Goal: Task Accomplishment & Management: Complete application form

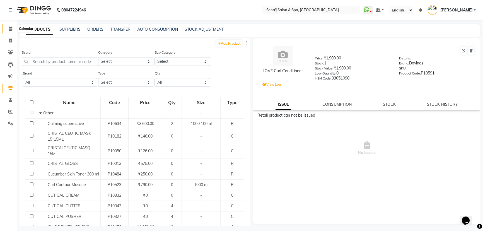
click at [9, 30] on icon at bounding box center [11, 29] width 4 height 4
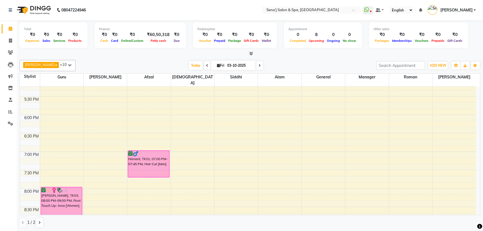
scroll to position [304, 0]
click at [256, 65] on span at bounding box center [259, 65] width 7 height 9
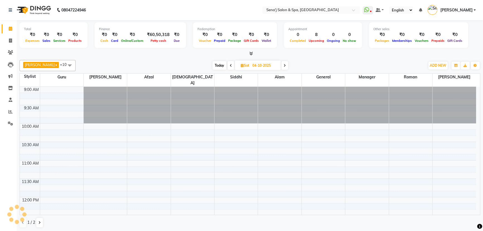
scroll to position [37, 0]
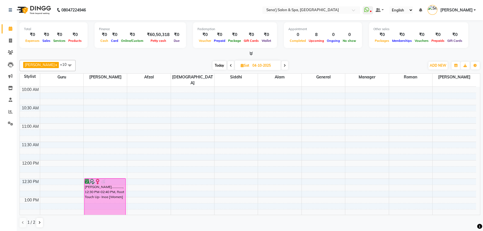
click at [282, 65] on span at bounding box center [285, 65] width 7 height 9
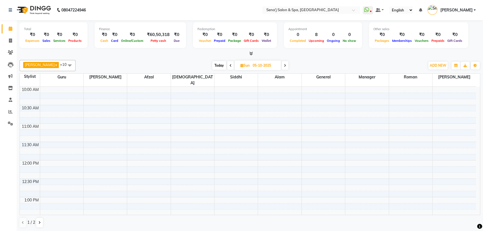
click at [282, 65] on span at bounding box center [285, 65] width 7 height 9
type input "[DATE]"
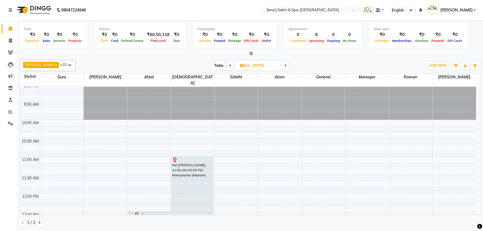
scroll to position [0, 0]
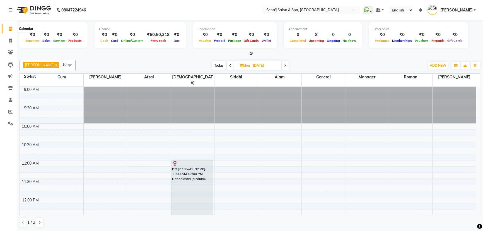
click at [11, 28] on icon at bounding box center [11, 29] width 4 height 4
click at [10, 43] on span at bounding box center [11, 41] width 10 height 6
select select "447"
select select "service"
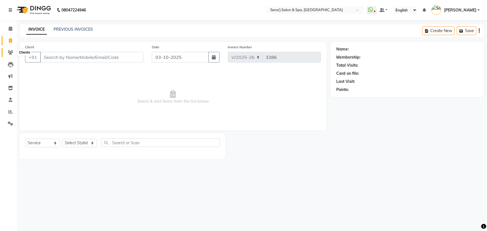
click at [9, 53] on icon at bounding box center [10, 52] width 5 height 4
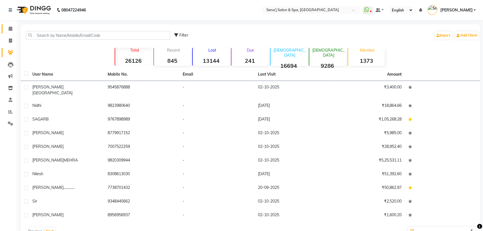
click at [11, 33] on link "Calendar" at bounding box center [8, 28] width 13 height 9
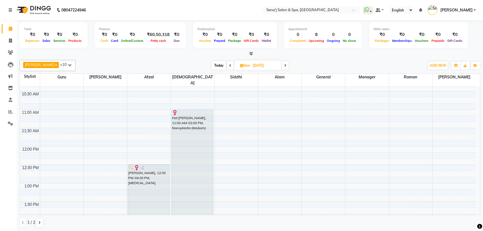
scroll to position [51, 0]
click at [11, 39] on icon at bounding box center [10, 41] width 3 height 4
select select "447"
select select "service"
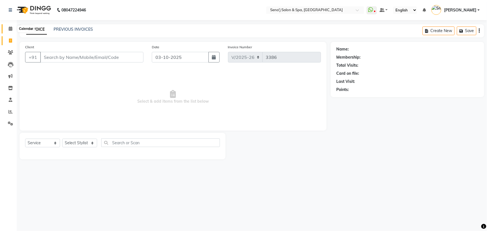
click at [8, 27] on span at bounding box center [11, 29] width 10 height 6
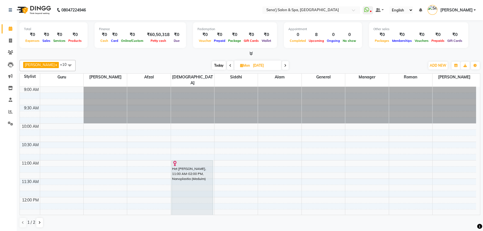
scroll to position [37, 0]
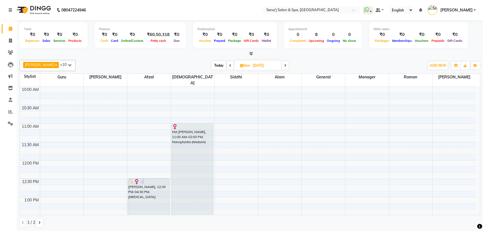
click at [229, 64] on icon at bounding box center [230, 65] width 2 height 3
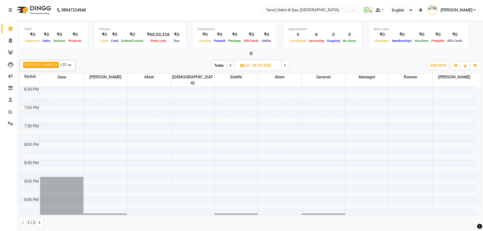
scroll to position [341, 0]
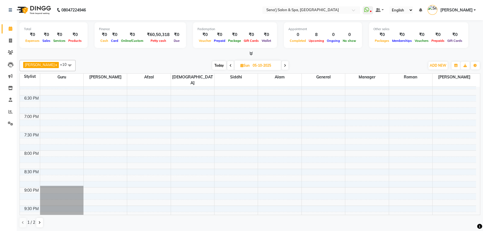
click at [217, 64] on span "Today" at bounding box center [219, 65] width 14 height 9
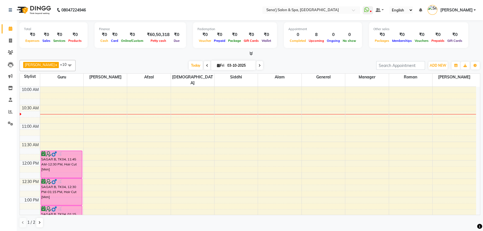
click at [206, 65] on icon at bounding box center [207, 65] width 2 height 3
type input "02-10-2025"
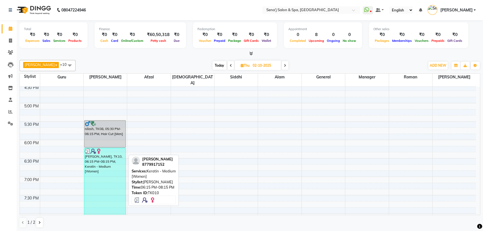
scroll to position [291, 0]
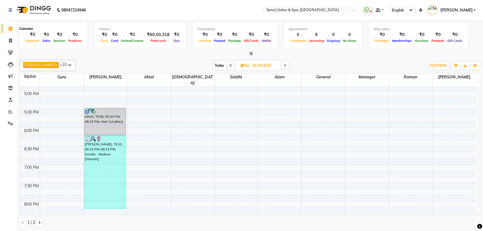
click at [9, 28] on icon at bounding box center [11, 29] width 4 height 4
click at [12, 39] on span at bounding box center [11, 41] width 10 height 6
select select "447"
select select "service"
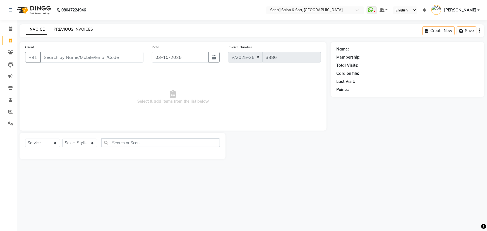
click at [85, 27] on link "PREVIOUS INVOICES" at bounding box center [73, 29] width 39 height 5
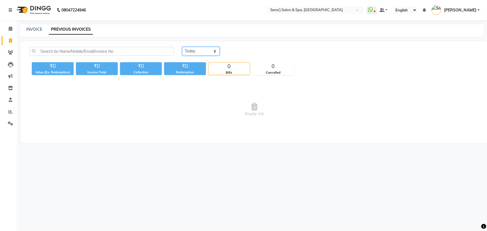
click at [196, 51] on select "[DATE] [DATE] Custom Range" at bounding box center [200, 51] width 37 height 9
select select "[DATE]"
click at [182, 47] on select "[DATE] [DATE] Custom Range" at bounding box center [200, 51] width 37 height 9
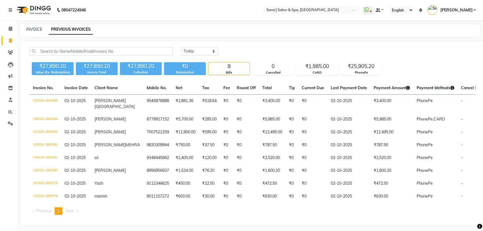
click at [60, 215] on li "You're on page 1" at bounding box center [59, 211] width 8 height 8
click at [69, 214] on span "Next page" at bounding box center [70, 210] width 8 height 5
click at [48, 214] on span "Previous page" at bounding box center [43, 210] width 15 height 5
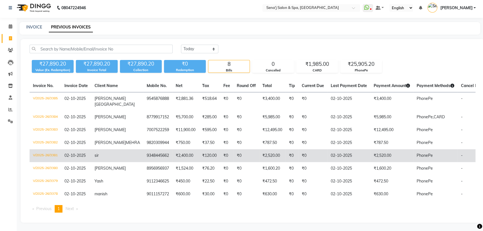
scroll to position [12, 0]
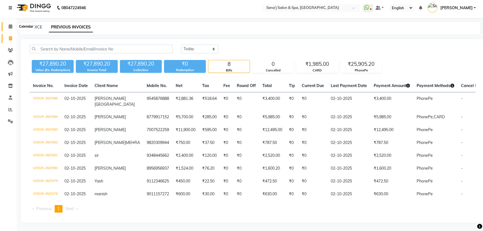
click at [12, 23] on span at bounding box center [11, 26] width 10 height 6
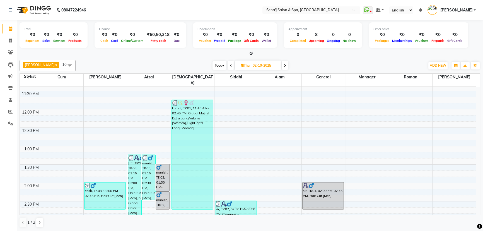
scroll to position [138, 0]
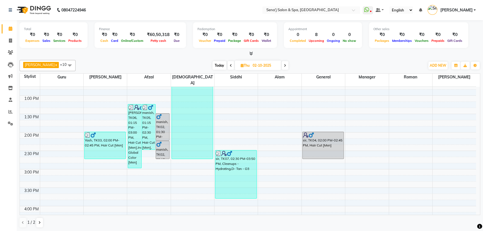
click at [213, 64] on span "Today" at bounding box center [220, 65] width 14 height 9
type input "03-10-2025"
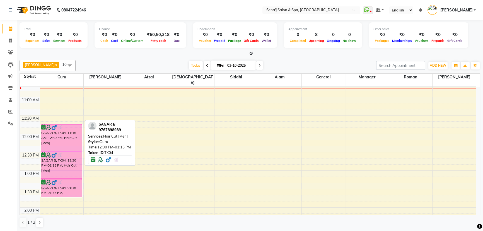
scroll to position [62, 0]
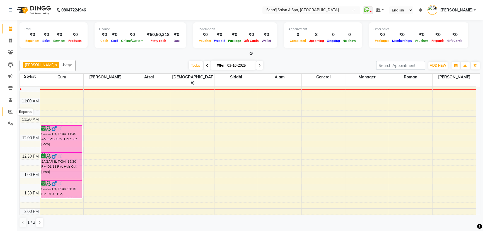
click at [8, 112] on icon at bounding box center [10, 112] width 4 height 4
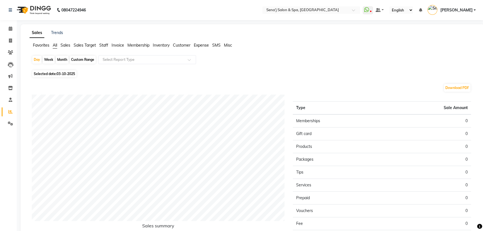
click at [103, 43] on span "Staff" at bounding box center [103, 45] width 9 height 5
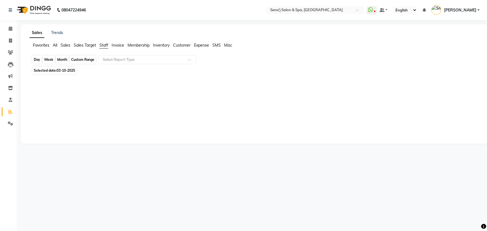
click at [39, 60] on div "Day" at bounding box center [36, 60] width 9 height 8
select select "10"
select select "2025"
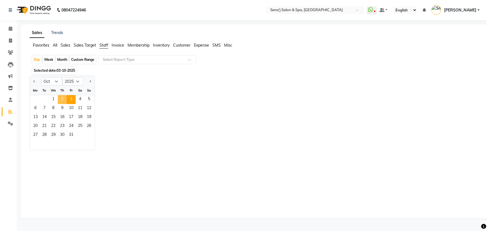
click at [63, 98] on span "2" at bounding box center [62, 99] width 9 height 9
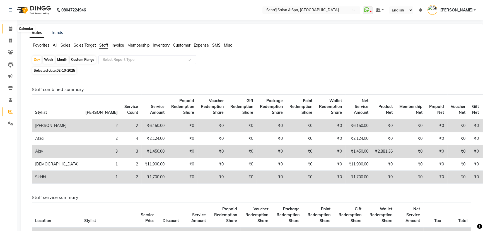
click at [11, 27] on icon at bounding box center [11, 29] width 4 height 4
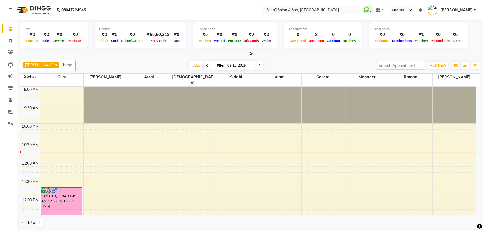
click at [206, 64] on icon at bounding box center [207, 65] width 2 height 3
type input "02-10-2025"
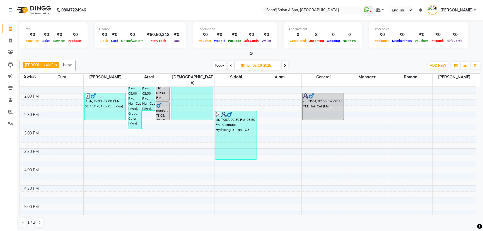
scroll to position [127, 0]
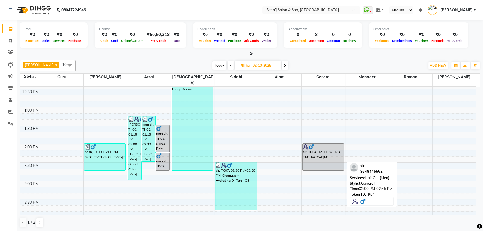
click at [317, 148] on div "sir, TK04, 02:00 PM-02:45 PM, Hair Cut [Men]" at bounding box center [323, 157] width 41 height 27
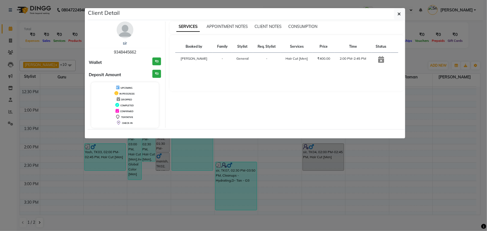
click at [300, 159] on ngb-modal-window "Client Detail sir 9348445662 Wallet ₹0 Deposit Amount ₹0 UPCOMING IN PROGRESS D…" at bounding box center [243, 115] width 487 height 231
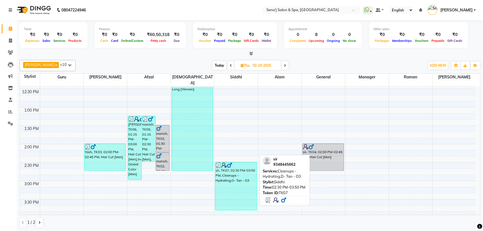
click at [242, 162] on div "sir, TK07, 02:30 PM-03:50 PM, Cleanups - Hydrating,D- Tan - O3" at bounding box center [235, 186] width 41 height 48
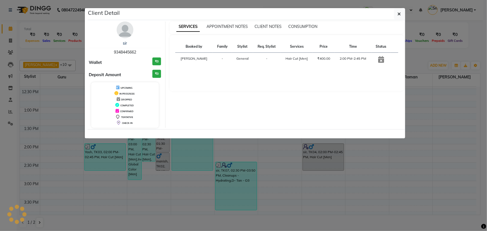
select select "3"
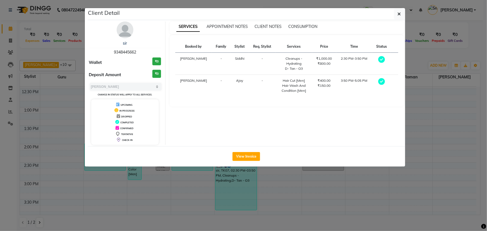
drag, startPoint x: 364, startPoint y: 222, endPoint x: 360, endPoint y: 215, distance: 7.5
click at [364, 222] on ngb-modal-window "Client Detail sir 9348445662 Wallet ₹0 Deposit Amount ₹0 Select MARK DONE UPCOM…" at bounding box center [243, 115] width 487 height 231
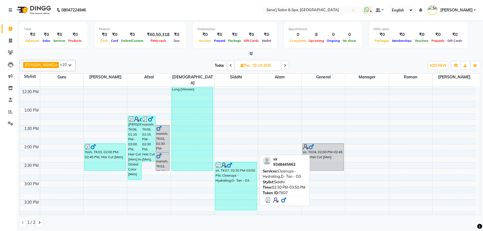
click at [242, 168] on div "sir, TK07, 02:30 PM-03:50 PM, Cleanups - Hydrating,D- Tan - O3" at bounding box center [235, 186] width 41 height 48
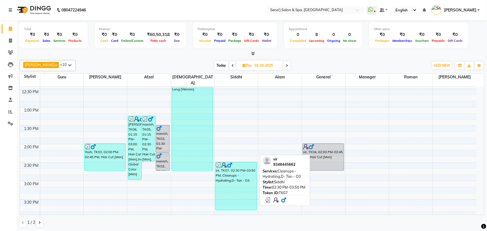
select select "3"
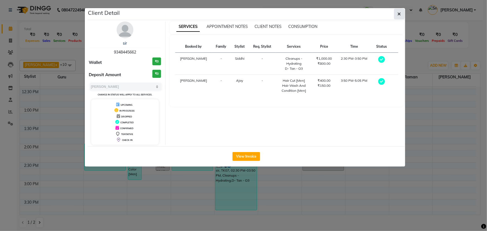
click at [400, 12] on icon "button" at bounding box center [399, 14] width 3 height 4
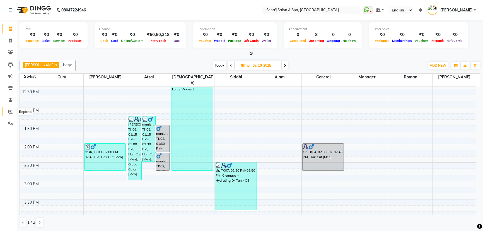
click at [12, 111] on icon at bounding box center [10, 112] width 4 height 4
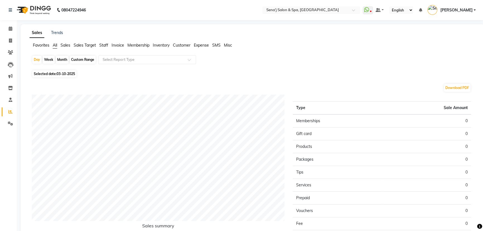
click at [103, 42] on li "Staff" at bounding box center [103, 45] width 9 height 6
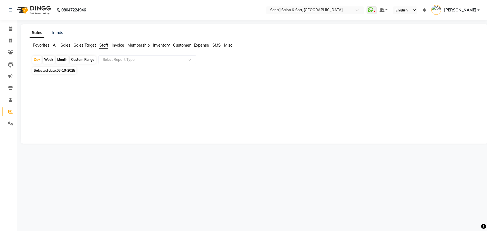
click at [57, 44] on span "All" at bounding box center [55, 45] width 4 height 5
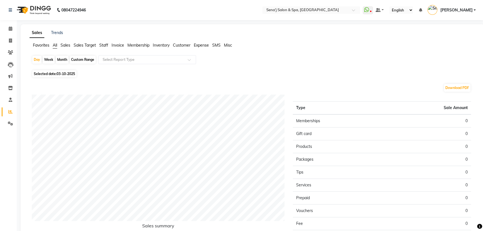
click at [64, 57] on div "Month" at bounding box center [62, 60] width 13 height 8
select select "10"
select select "2025"
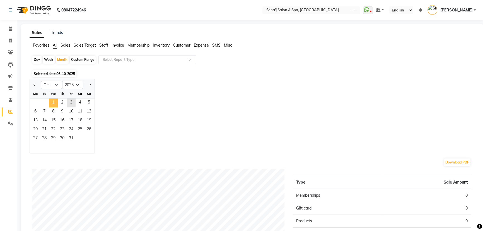
click at [56, 99] on span "1" at bounding box center [53, 103] width 9 height 9
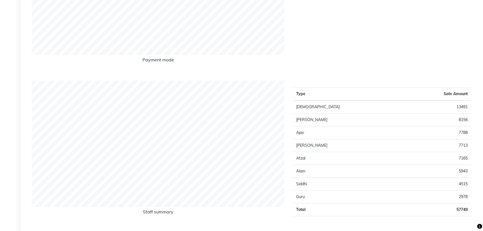
scroll to position [178, 0]
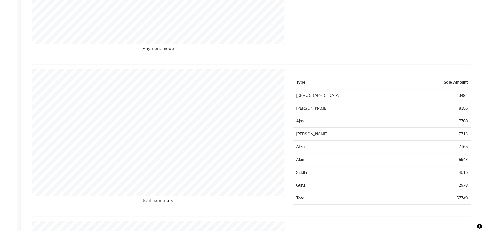
click at [481, 130] on div "Sales Trends Favorites All Sales Sales Target Staff Invoice Membership Inventor…" at bounding box center [253, 214] width 464 height 735
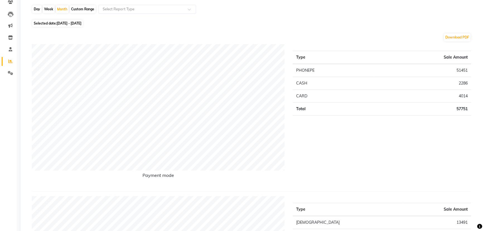
scroll to position [0, 0]
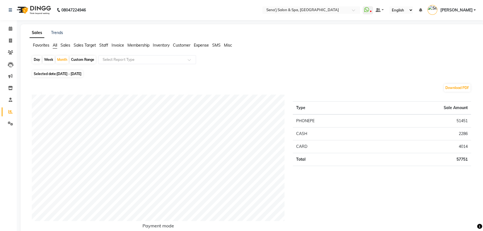
click at [100, 43] on span "Staff" at bounding box center [103, 45] width 9 height 5
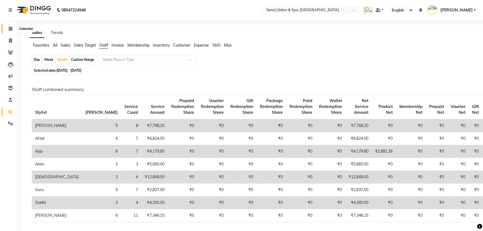
click at [9, 27] on icon at bounding box center [11, 29] width 4 height 4
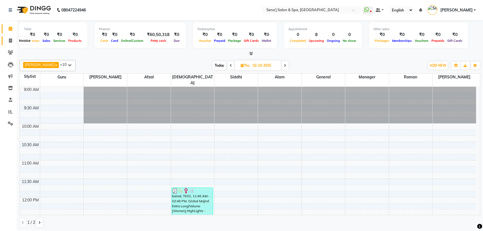
click at [14, 41] on span at bounding box center [11, 41] width 10 height 6
select select "447"
select select "service"
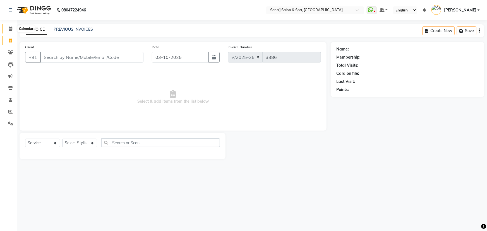
click at [13, 27] on span at bounding box center [11, 29] width 10 height 6
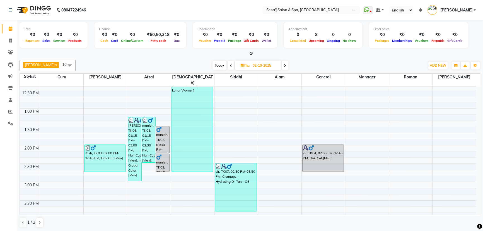
scroll to position [127, 0]
click at [213, 63] on span "Today" at bounding box center [220, 65] width 14 height 9
type input "03-10-2025"
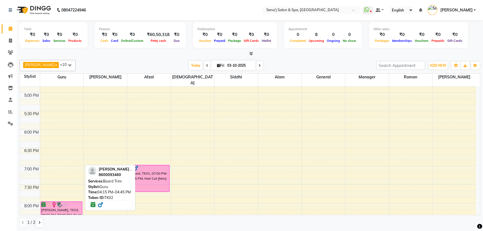
scroll to position [226, 0]
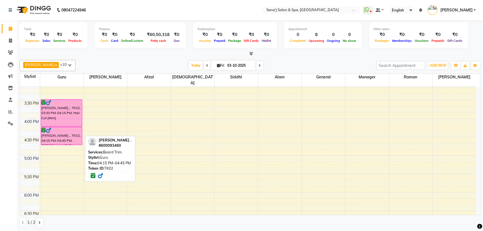
click at [82, 130] on link "[PERSON_NAME] ., TK02, 04:15 PM-04:45 PM, [PERSON_NAME] Trim" at bounding box center [62, 136] width 42 height 18
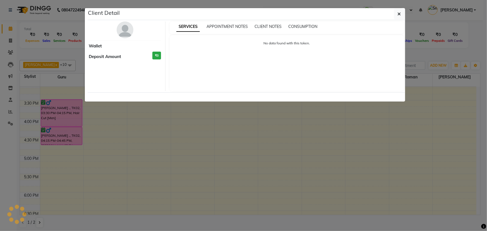
select select "6"
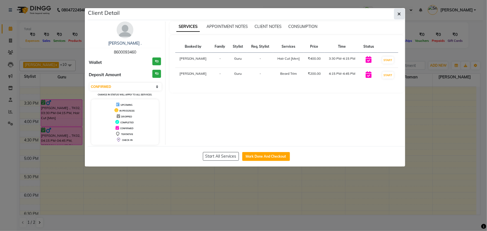
click at [400, 12] on icon "button" at bounding box center [399, 14] width 3 height 4
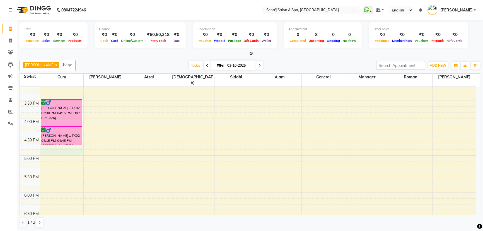
click at [59, 142] on div "9:00 AM 9:30 AM 10:00 AM 10:30 AM 11:00 AM 11:30 AM 12:00 PM 12:30 PM 1:00 PM 1…" at bounding box center [248, 137] width 457 height 552
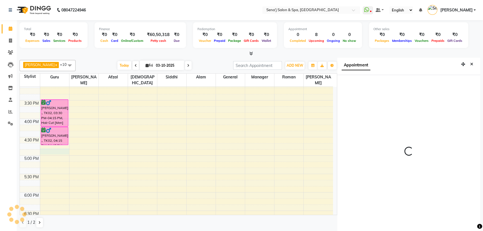
scroll to position [3, 0]
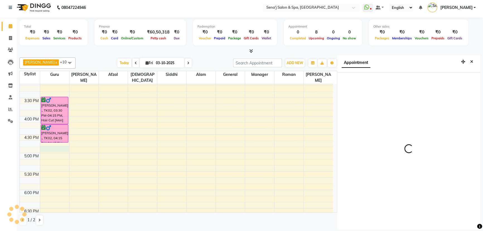
select select "1005"
select select "6923"
select select "tentative"
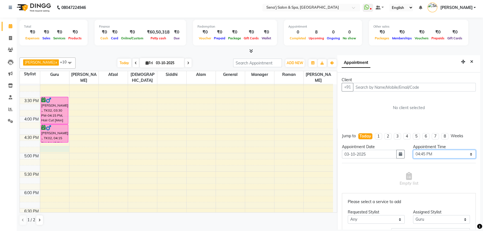
click at [423, 154] on select "Select 10:00 AM 10:15 AM 10:30 AM 10:45 AM 11:00 AM 11:15 AM 11:30 AM 11:45 AM …" at bounding box center [444, 154] width 63 height 9
select select "990"
click at [413, 150] on select "Select 10:00 AM 10:15 AM 10:30 AM 10:45 AM 11:00 AM 11:15 AM 11:30 AM 11:45 AM …" at bounding box center [444, 154] width 63 height 9
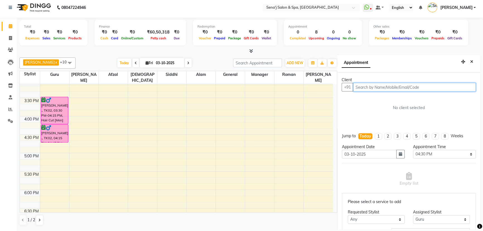
click at [382, 88] on input "text" at bounding box center [414, 87] width 123 height 9
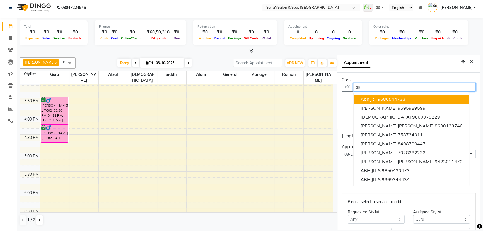
type input "a"
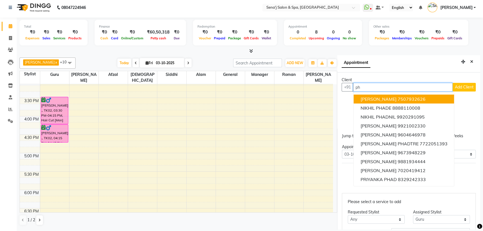
type input "p"
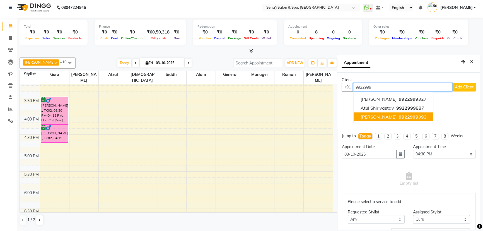
click at [387, 116] on span "[PERSON_NAME]" at bounding box center [379, 117] width 36 height 6
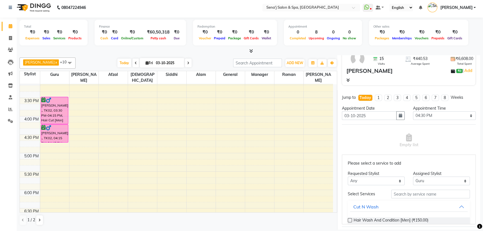
scroll to position [51, 0]
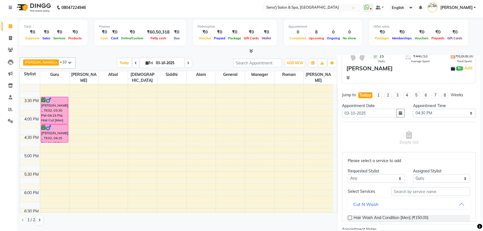
type input "9922999393"
click at [371, 176] on select "Any [PERSON_NAME] [PERSON_NAME] [PERSON_NAME] General Guru Manager [PERSON_NAME…" at bounding box center [376, 178] width 57 height 9
select select "6923"
click at [348, 174] on select "Any [PERSON_NAME] [PERSON_NAME] [PERSON_NAME] General Guru Manager [PERSON_NAME…" at bounding box center [376, 178] width 57 height 9
click at [402, 190] on input "text" at bounding box center [431, 191] width 79 height 9
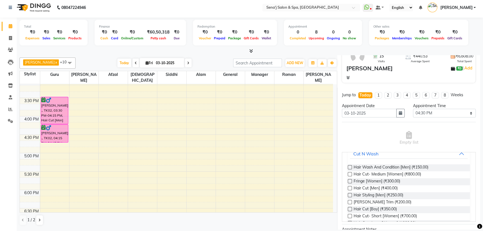
click at [350, 201] on label at bounding box center [350, 202] width 4 height 4
click at [350, 201] on input "checkbox" at bounding box center [350, 203] width 4 height 4
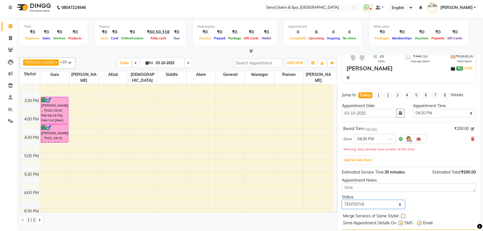
click at [366, 203] on select "Select TENTATIVE CONFIRM CHECK-IN UPCOMING" at bounding box center [373, 204] width 63 height 9
select select "confirm booking"
click at [342, 200] on select "Select TENTATIVE CONFIRM CHECK-IN UPCOMING" at bounding box center [373, 204] width 63 height 9
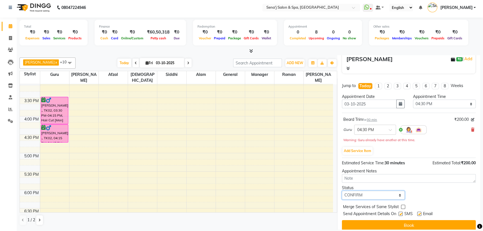
scroll to position [64, 0]
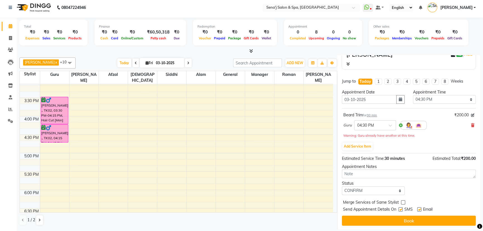
click at [380, 220] on button "Book" at bounding box center [409, 221] width 134 height 10
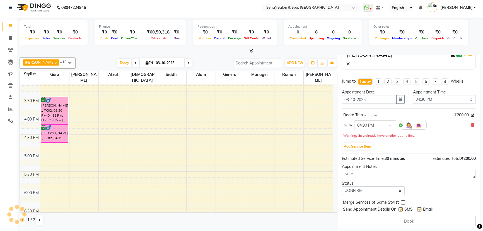
select select "6923"
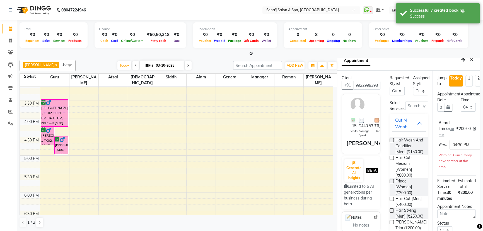
scroll to position [0, 0]
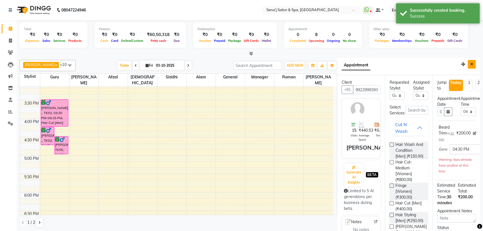
click at [471, 64] on icon "Close" at bounding box center [472, 64] width 3 height 4
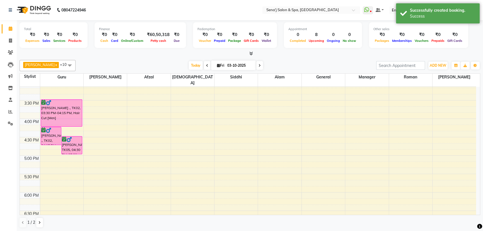
click at [43, 187] on div "9:00 AM 9:30 AM 10:00 AM 10:30 AM 11:00 AM 11:30 AM 12:00 PM 12:30 PM 1:00 PM 1…" at bounding box center [248, 137] width 457 height 552
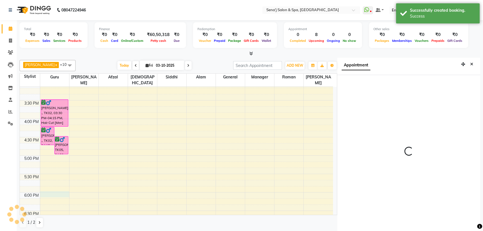
select select "1080"
select select "6923"
select select "tentative"
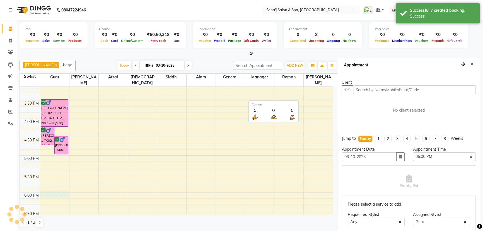
scroll to position [3, 0]
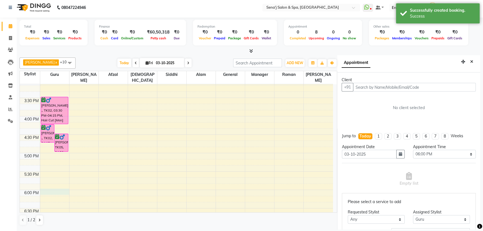
click at [368, 86] on input "text" at bounding box center [414, 87] width 123 height 9
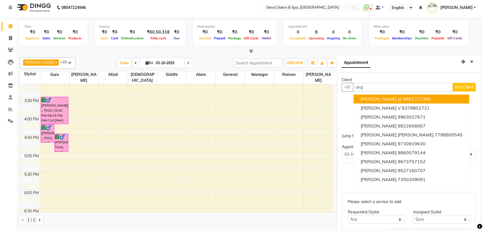
click at [404, 99] on ngb-highlight "9881711395" at bounding box center [417, 99] width 28 height 6
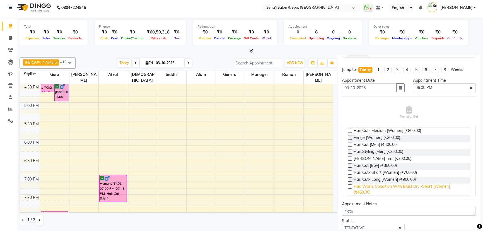
scroll to position [76, 0]
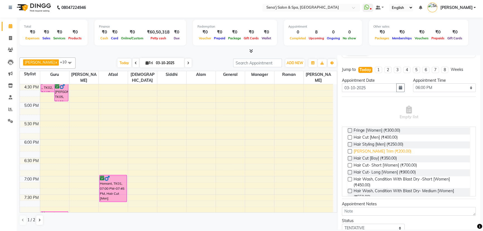
type input "9881711395"
click at [361, 150] on span "[PERSON_NAME] Trim (₹200.00)" at bounding box center [383, 151] width 58 height 7
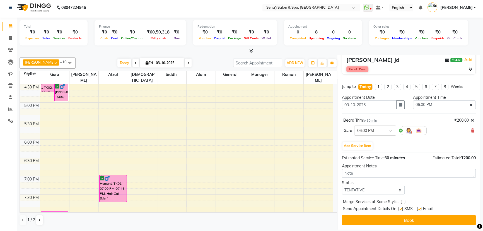
scroll to position [59, 0]
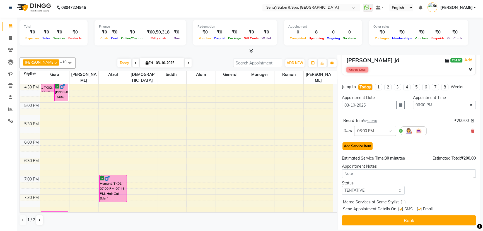
click at [361, 147] on button "Add Service Item" at bounding box center [358, 146] width 30 height 8
select select "6923"
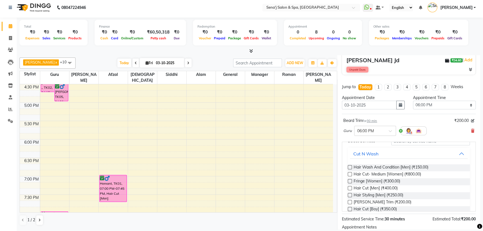
scroll to position [0, 0]
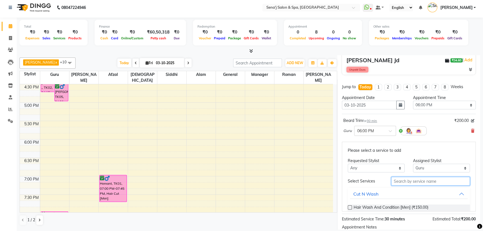
click at [407, 182] on input "text" at bounding box center [431, 181] width 79 height 9
type input "c"
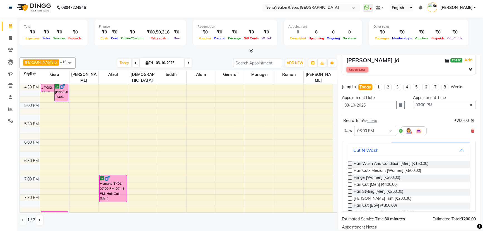
scroll to position [51, 0]
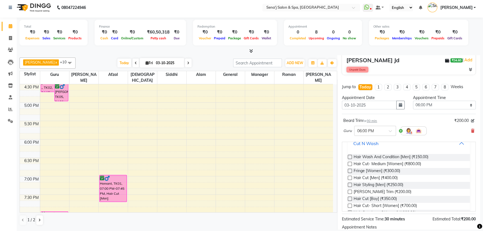
click at [387, 143] on button "Cut N Wash" at bounding box center [409, 143] width 118 height 10
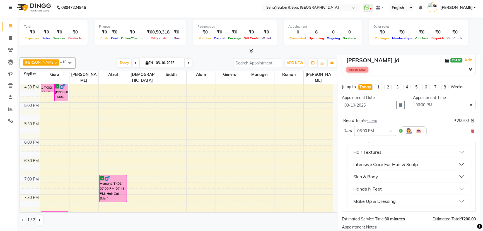
scroll to position [66, 0]
click at [361, 176] on div "Skin & Body" at bounding box center [366, 177] width 25 height 7
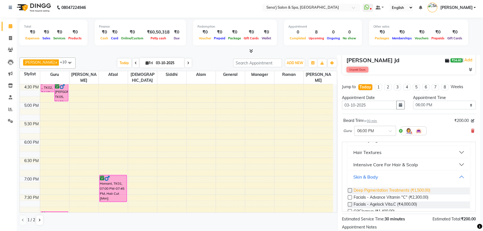
scroll to position [92, 0]
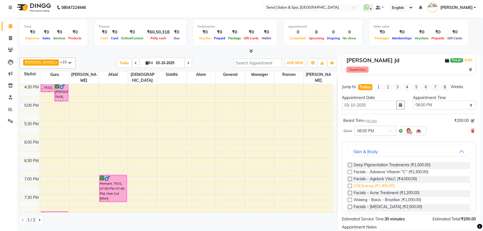
click at [373, 184] on span "O3Cleanup (₹1,400.00)" at bounding box center [374, 186] width 41 height 7
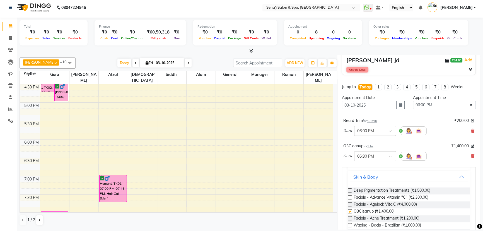
checkbox input "false"
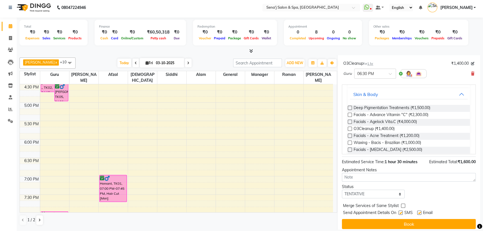
scroll to position [145, 0]
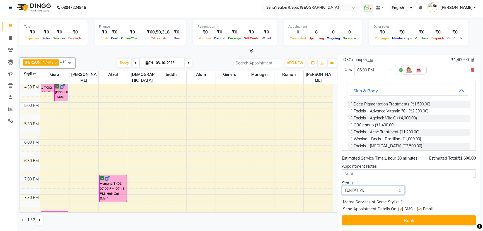
click at [368, 190] on select "Select TENTATIVE CONFIRM CHECK-IN UPCOMING" at bounding box center [373, 190] width 63 height 9
select select "confirm booking"
click at [342, 186] on select "Select TENTATIVE CONFIRM CHECK-IN UPCOMING" at bounding box center [373, 190] width 63 height 9
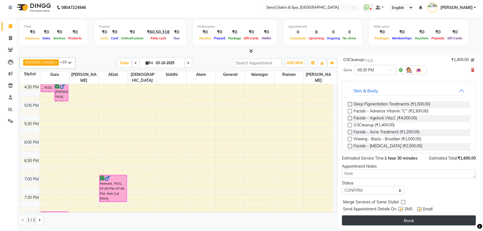
click at [425, 219] on button "Book" at bounding box center [409, 220] width 134 height 10
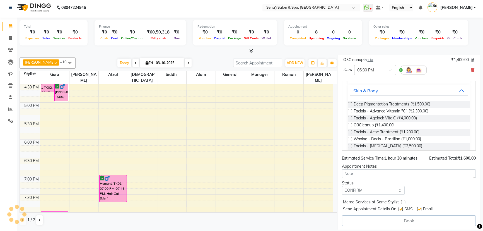
select select "6923"
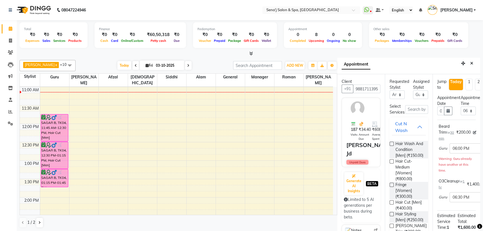
scroll to position [0, 0]
click at [471, 62] on icon "Close" at bounding box center [472, 64] width 3 height 4
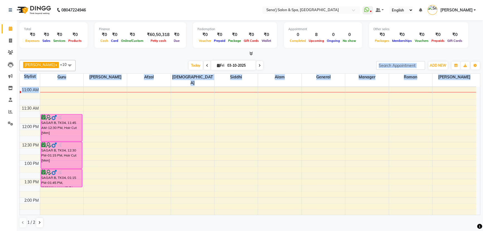
drag, startPoint x: 250, startPoint y: 66, endPoint x: 83, endPoint y: 95, distance: 169.7
click at [80, 94] on div "[PERSON_NAME] x [PERSON_NAME] x General x Guru x Manager x Roman x [PERSON_NAME…" at bounding box center [250, 144] width 461 height 172
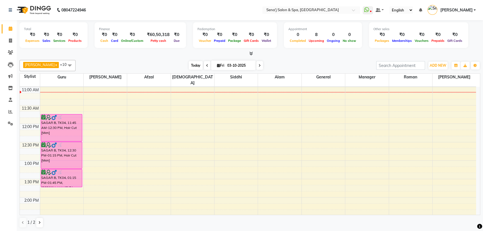
click at [190, 64] on span "Today" at bounding box center [196, 65] width 14 height 9
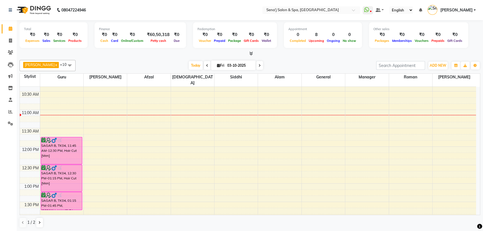
scroll to position [76, 0]
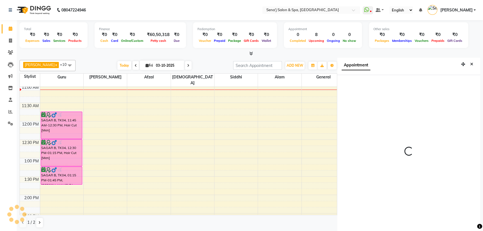
scroll to position [3, 0]
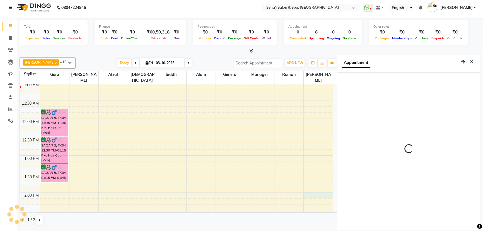
select select "840"
select select "30665"
select select "tentative"
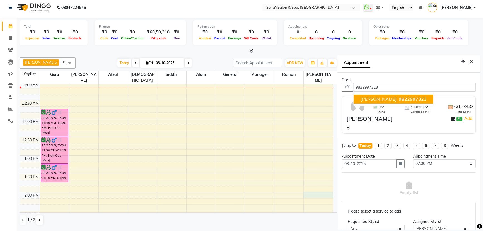
click at [394, 96] on span "[PERSON_NAME]" at bounding box center [379, 99] width 36 height 6
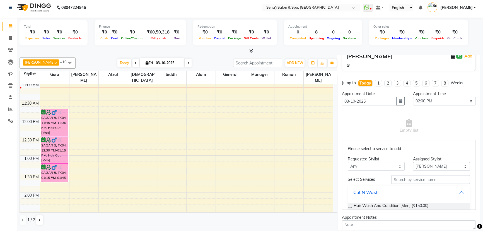
scroll to position [76, 0]
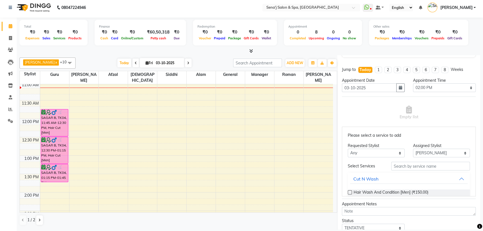
type input "9822997323"
click at [396, 165] on input "text" at bounding box center [431, 166] width 79 height 9
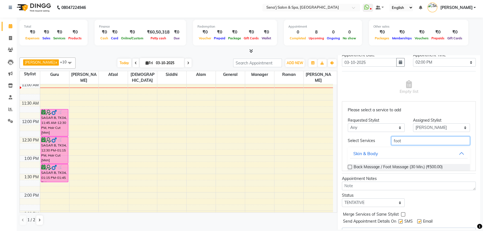
scroll to position [25, 0]
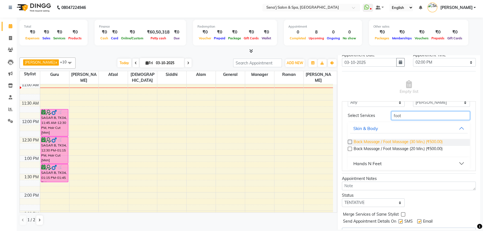
type input "foot"
click at [401, 141] on span "Back Massage / Foot Massage (30 Min.) (₹500.00)" at bounding box center [398, 142] width 89 height 7
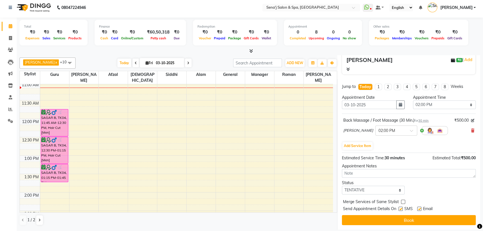
scroll to position [59, 0]
click at [368, 188] on select "Select TENTATIVE CONFIRM CHECK-IN UPCOMING" at bounding box center [373, 190] width 63 height 9
select select "confirm booking"
click at [342, 186] on select "Select TENTATIVE CONFIRM CHECK-IN UPCOMING" at bounding box center [373, 190] width 63 height 9
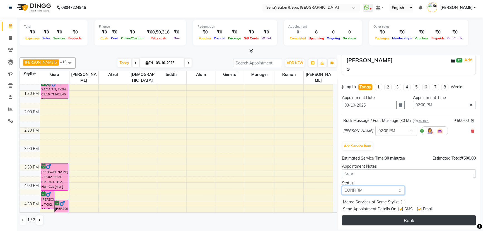
scroll to position [178, 0]
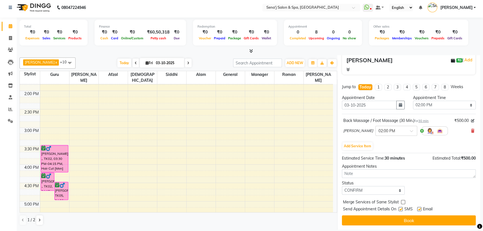
drag, startPoint x: 406, startPoint y: 218, endPoint x: 406, endPoint y: 215, distance: 3.4
click at [406, 217] on button "Book" at bounding box center [409, 220] width 134 height 10
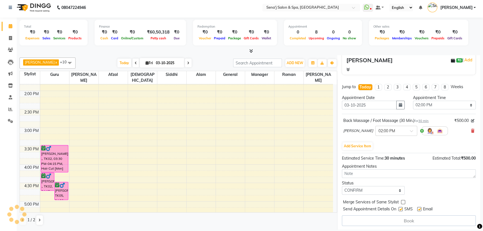
select select "30665"
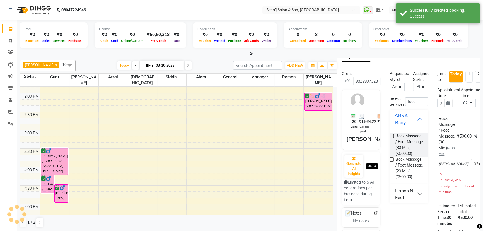
scroll to position [0, 0]
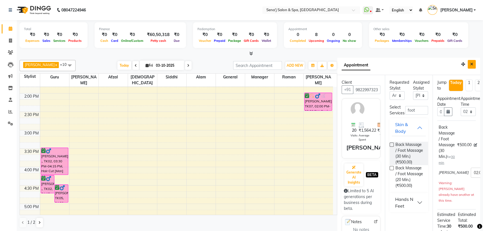
click at [471, 64] on icon "Close" at bounding box center [472, 64] width 3 height 4
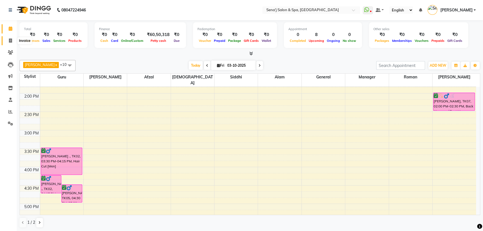
click at [11, 41] on icon at bounding box center [10, 41] width 3 height 4
select select "447"
select select "service"
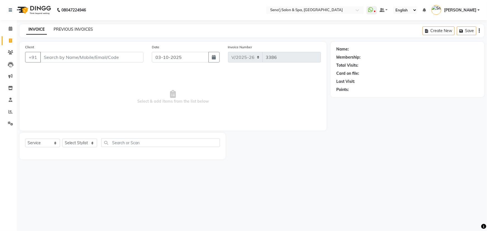
click at [78, 29] on link "PREVIOUS INVOICES" at bounding box center [73, 29] width 39 height 5
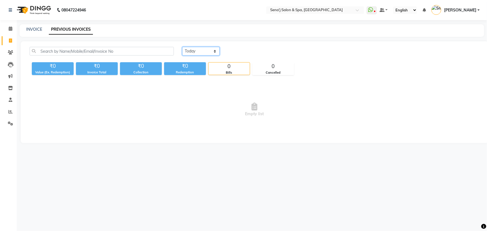
click at [200, 49] on select "[DATE] [DATE] Custom Range" at bounding box center [200, 51] width 37 height 9
select select "[DATE]"
click at [182, 47] on select "[DATE] [DATE] Custom Range" at bounding box center [200, 51] width 37 height 9
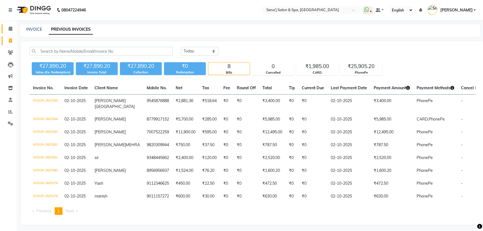
click at [8, 25] on link "Calendar" at bounding box center [8, 28] width 13 height 9
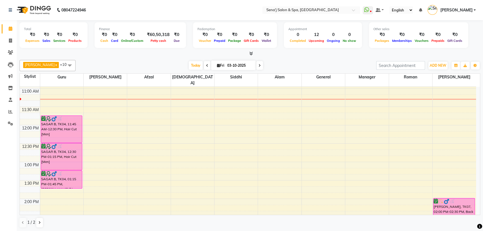
scroll to position [76, 0]
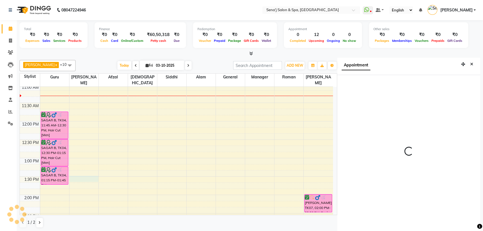
scroll to position [3, 0]
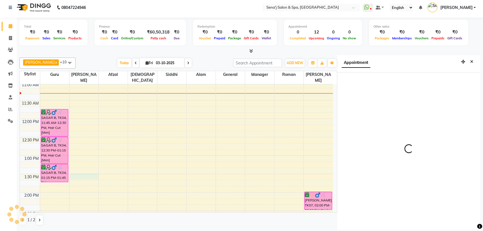
select select "810"
select select "12648"
select select "tentative"
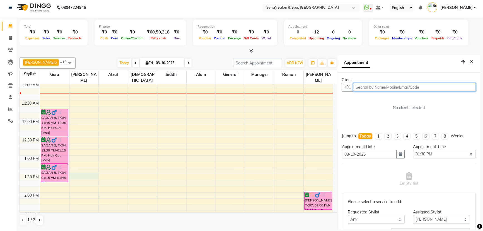
click at [383, 85] on input "text" at bounding box center [414, 87] width 123 height 9
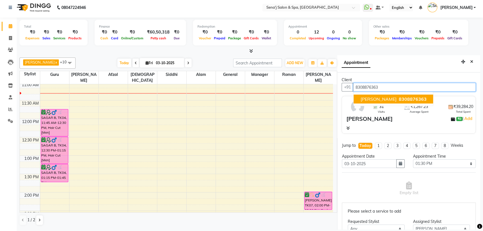
scroll to position [0, 0]
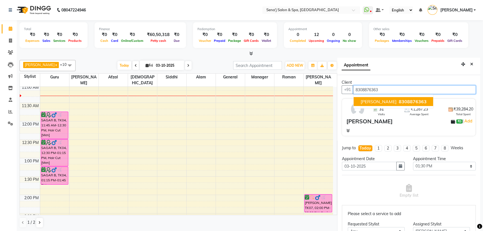
click at [381, 100] on span "[PERSON_NAME]" at bounding box center [379, 102] width 36 height 6
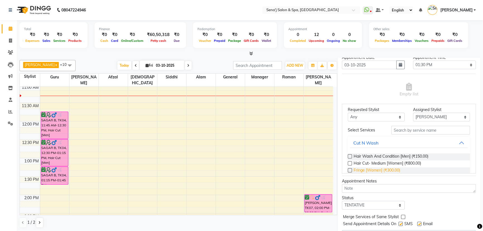
scroll to position [25, 0]
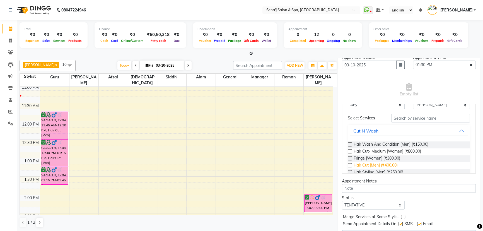
type input "8308876363"
click at [366, 164] on span "Hair Cut [Men] (₹400.00)" at bounding box center [376, 165] width 44 height 7
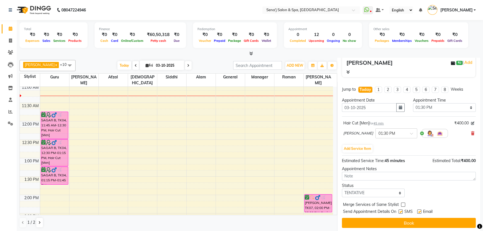
scroll to position [3, 0]
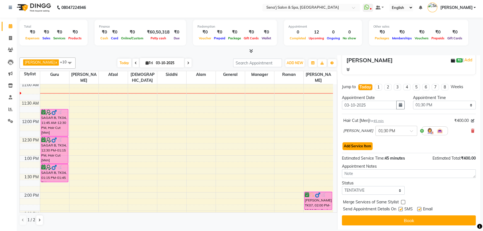
click at [363, 147] on button "Add Service Item" at bounding box center [358, 146] width 30 height 8
select select "12648"
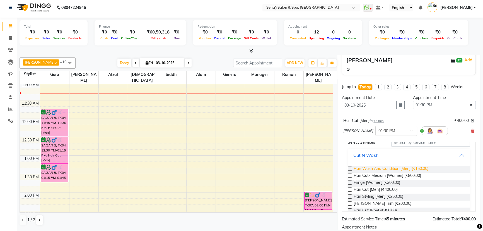
scroll to position [51, 0]
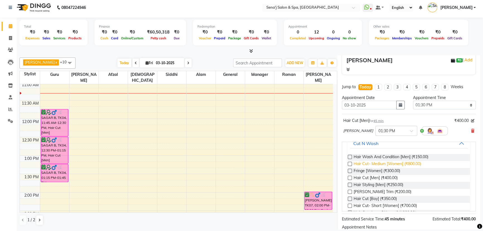
click at [357, 189] on span "[PERSON_NAME] Trim (₹200.00)" at bounding box center [383, 192] width 58 height 7
checkbox input "false"
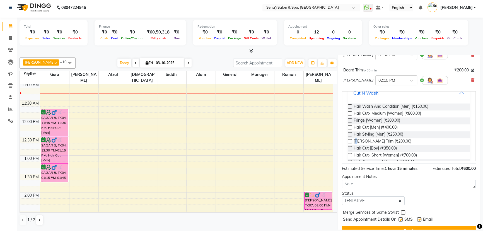
scroll to position [145, 0]
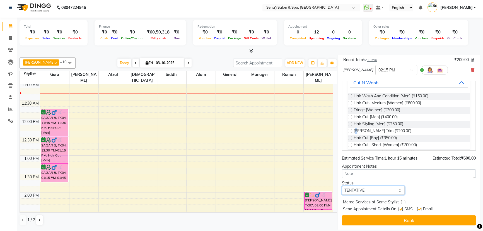
click at [360, 189] on select "Select TENTATIVE CONFIRM CHECK-IN UPCOMING" at bounding box center [373, 190] width 63 height 9
click at [364, 191] on select "Select TENTATIVE CONFIRM CHECK-IN UPCOMING" at bounding box center [373, 190] width 63 height 9
select select "confirm booking"
click at [342, 186] on select "Select TENTATIVE CONFIRM CHECK-IN UPCOMING" at bounding box center [373, 190] width 63 height 9
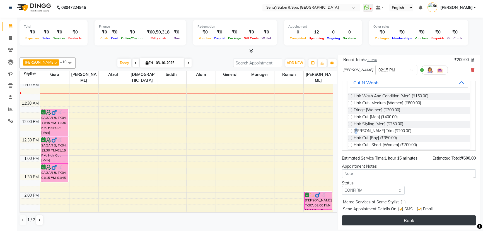
click at [380, 220] on button "Book" at bounding box center [409, 220] width 134 height 10
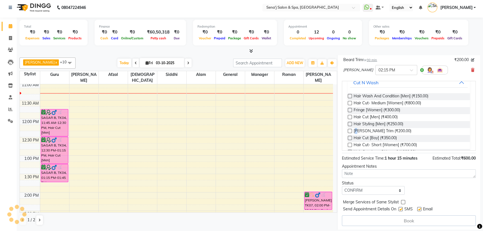
select select "12648"
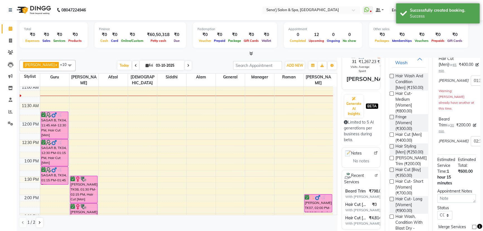
scroll to position [0, 0]
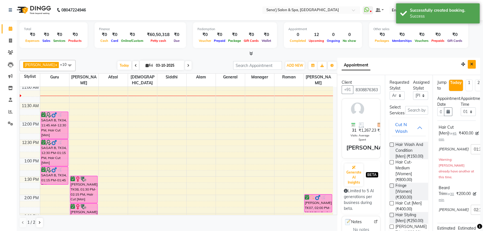
click at [471, 65] on icon "Close" at bounding box center [472, 64] width 3 height 4
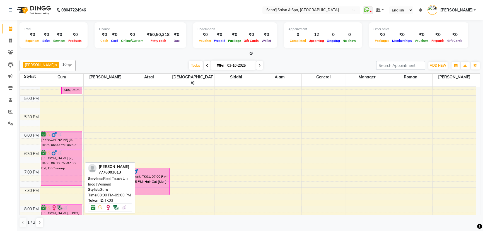
scroll to position [279, 0]
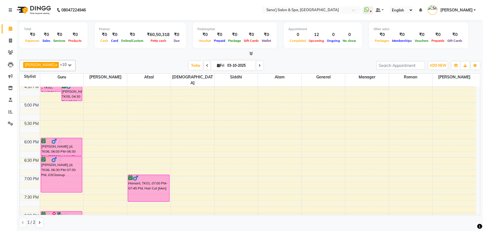
click at [259, 65] on icon at bounding box center [260, 65] width 2 height 3
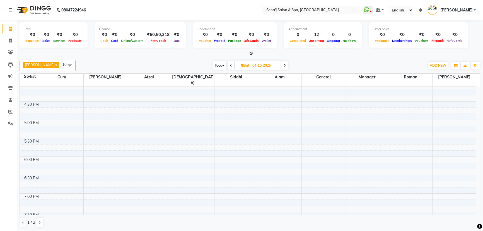
scroll to position [239, 0]
click at [228, 67] on span at bounding box center [231, 65] width 7 height 9
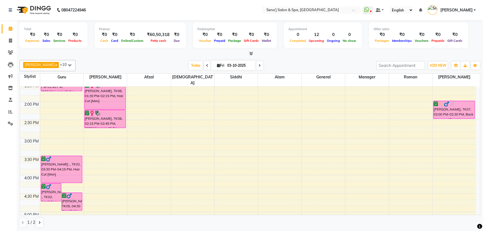
scroll to position [162, 0]
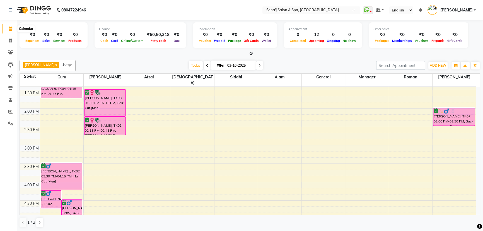
click at [9, 27] on icon at bounding box center [11, 29] width 4 height 4
click at [189, 65] on span "Today" at bounding box center [196, 65] width 14 height 9
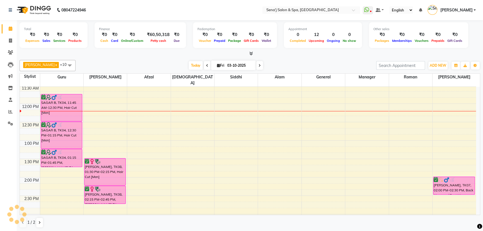
scroll to position [85, 0]
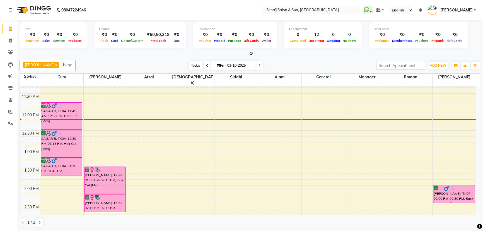
click at [189, 67] on span "Today" at bounding box center [196, 65] width 14 height 9
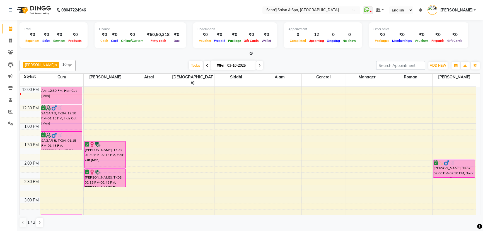
click at [256, 67] on span at bounding box center [259, 65] width 7 height 9
type input "04-10-2025"
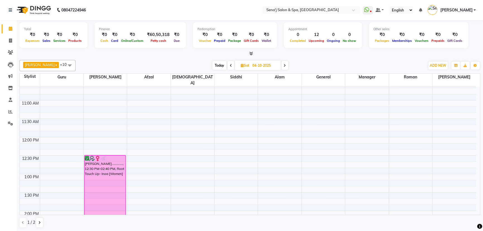
scroll to position [60, 0]
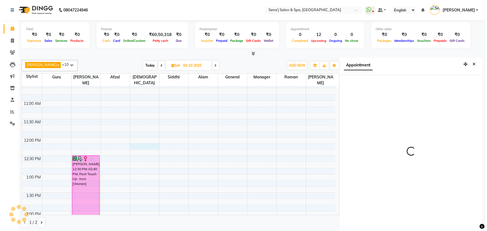
scroll to position [3, 0]
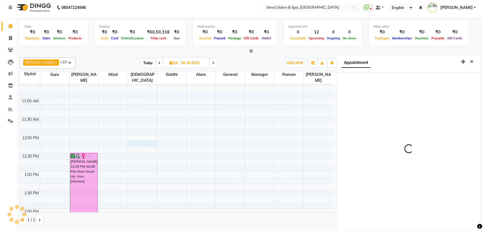
select select "735"
select select "83144"
select select "tentative"
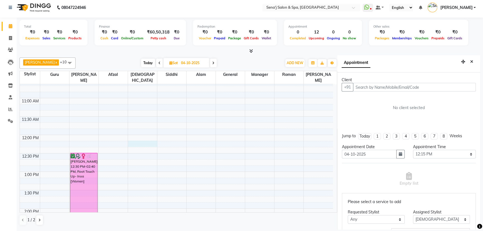
click at [396, 87] on input "text" at bounding box center [414, 87] width 123 height 9
type input "7387014125"
click at [463, 87] on span "Add Client" at bounding box center [464, 87] width 19 height 5
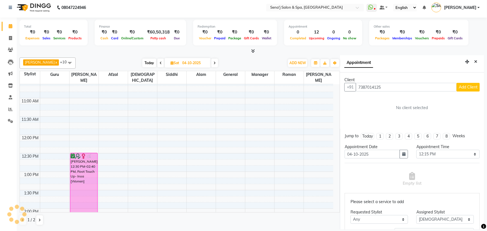
select select "22"
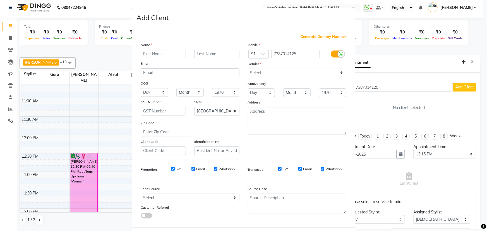
click at [176, 52] on input "text" at bounding box center [163, 54] width 45 height 9
type input "shreya"
click at [270, 76] on select "Select [DEMOGRAPHIC_DATA] [DEMOGRAPHIC_DATA] Other Prefer Not To Say" at bounding box center [297, 73] width 99 height 9
select select "[DEMOGRAPHIC_DATA]"
click at [248, 69] on select "Select [DEMOGRAPHIC_DATA] [DEMOGRAPHIC_DATA] Other Prefer Not To Say" at bounding box center [297, 73] width 99 height 9
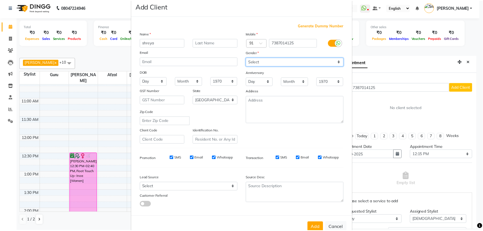
scroll to position [28, 0]
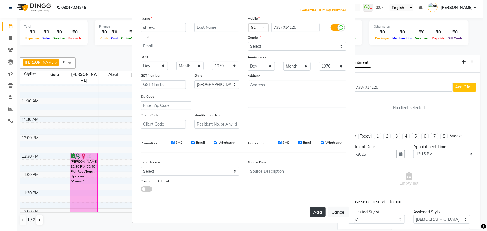
click at [314, 213] on button "Add" at bounding box center [318, 212] width 16 height 10
select select
select select "null"
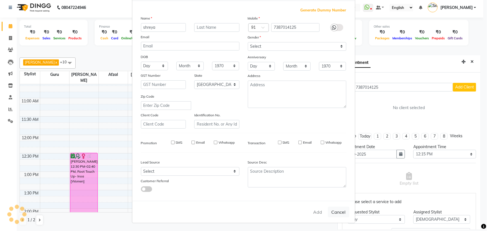
select select
checkbox input "false"
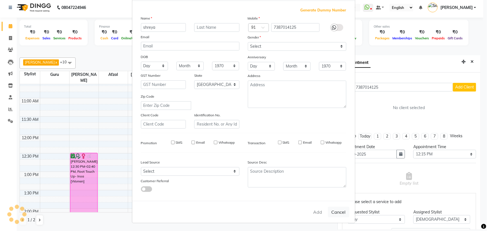
checkbox input "false"
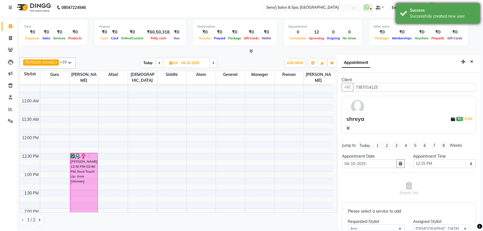
click at [416, 11] on div "Success" at bounding box center [443, 11] width 66 height 6
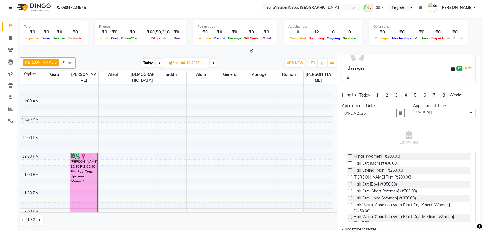
scroll to position [76, 0]
click at [365, 204] on span "Hair Wash, Condition With Blast Dry -Short [Women] (₹450.00)" at bounding box center [410, 208] width 112 height 12
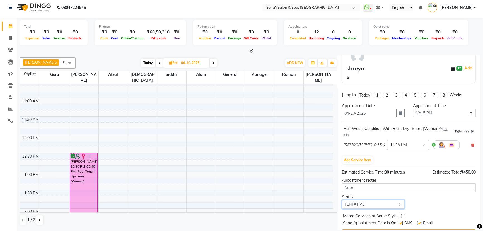
click at [364, 207] on select "Select TENTATIVE CONFIRM UPCOMING" at bounding box center [373, 204] width 63 height 9
select select "confirm booking"
click at [342, 200] on select "Select TENTATIVE CONFIRM UPCOMING" at bounding box center [373, 204] width 63 height 9
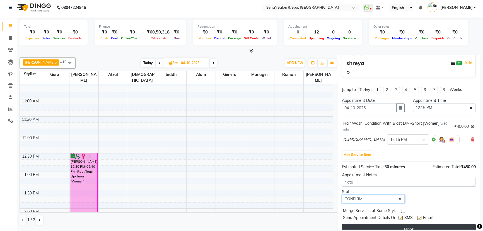
scroll to position [64, 0]
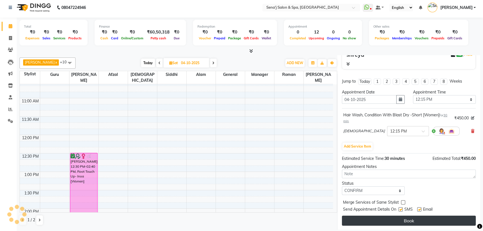
click at [369, 218] on button "Book" at bounding box center [409, 221] width 134 height 10
select select "83144"
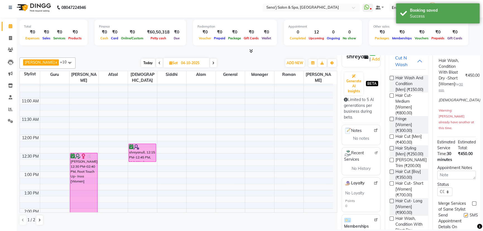
scroll to position [0, 0]
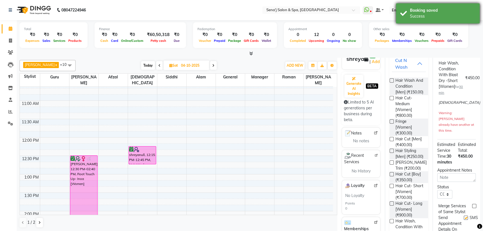
click at [407, 13] on div "Booking saved Success" at bounding box center [438, 13] width 84 height 20
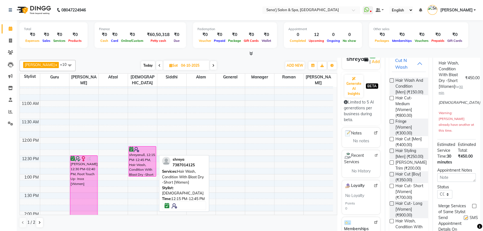
drag, startPoint x: 144, startPoint y: 157, endPoint x: 146, endPoint y: 169, distance: 13.0
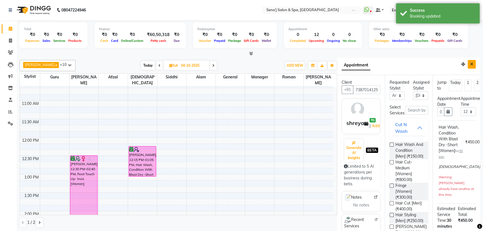
click at [469, 66] on button "Close" at bounding box center [472, 64] width 8 height 9
